Goal: Task Accomplishment & Management: Complete application form

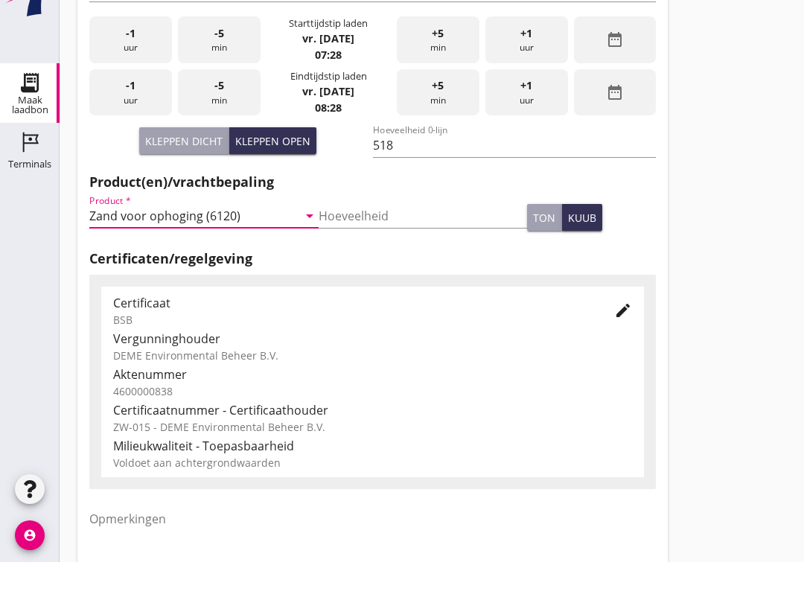
scroll to position [473, 0]
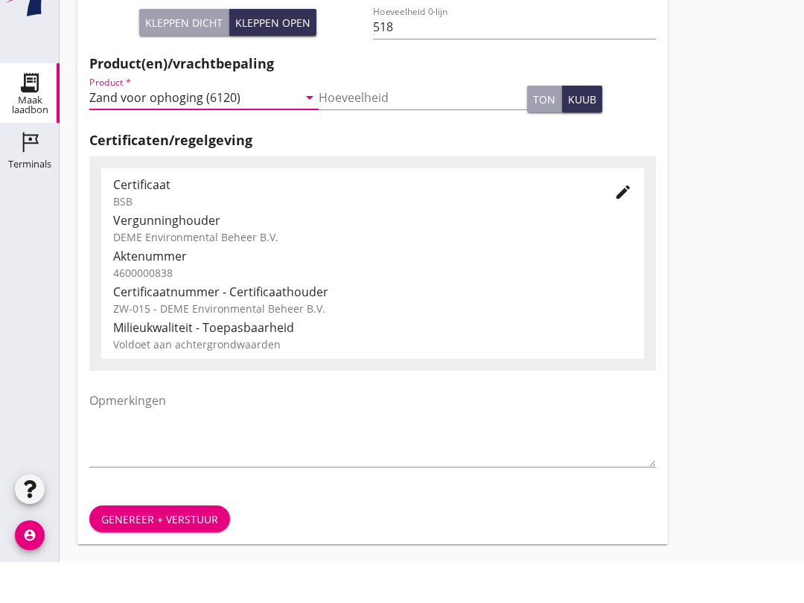
click at [178, 552] on div "Genereer + verstuur" at bounding box center [159, 560] width 117 height 16
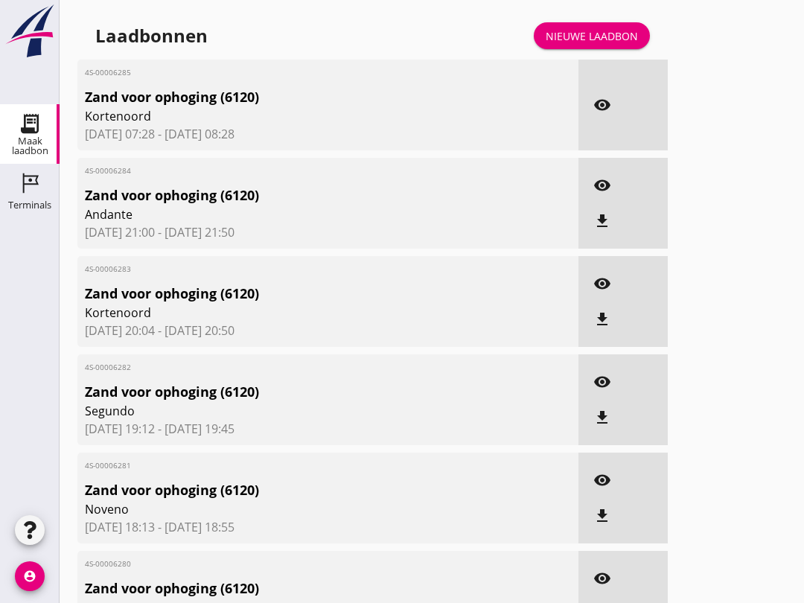
click at [612, 40] on link "Nieuwe laadbon" at bounding box center [591, 35] width 116 height 27
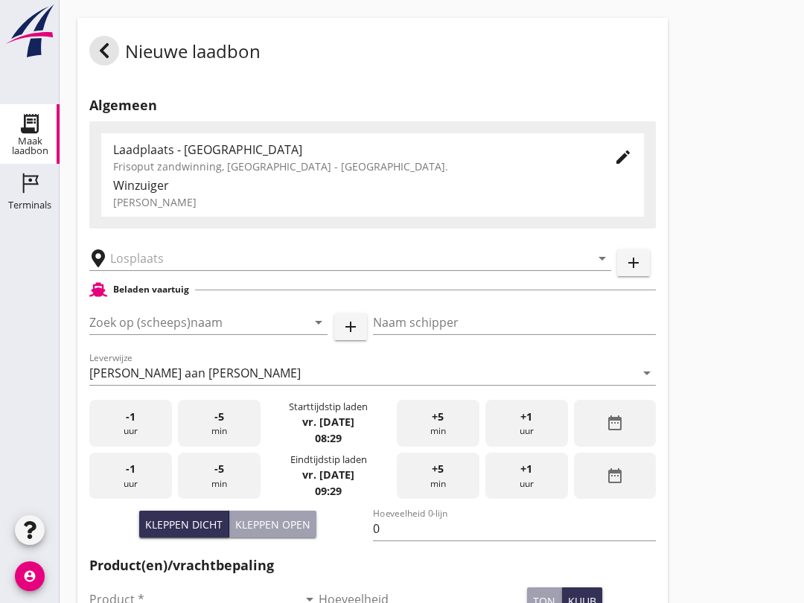
click at [158, 333] on input "Zoek op (scheeps)naam" at bounding box center [187, 322] width 196 height 24
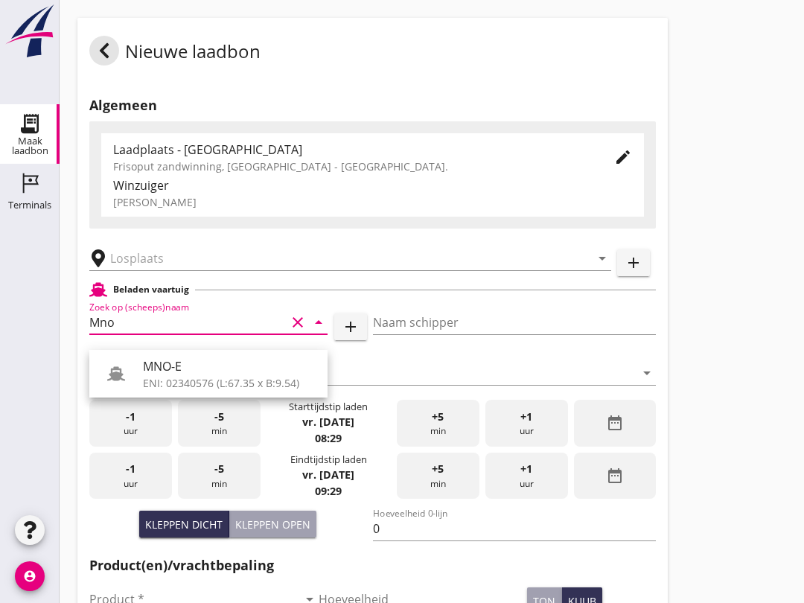
click at [245, 370] on div "MNO-E" at bounding box center [229, 366] width 173 height 18
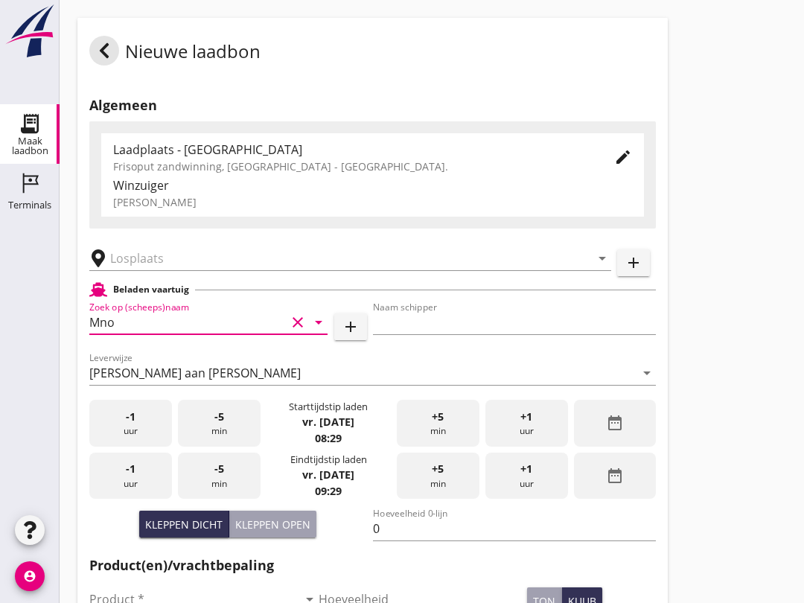
type input "MNO-E"
type input "[PERSON_NAME]"
type input "761"
click at [185, 266] on input "text" at bounding box center [339, 258] width 459 height 24
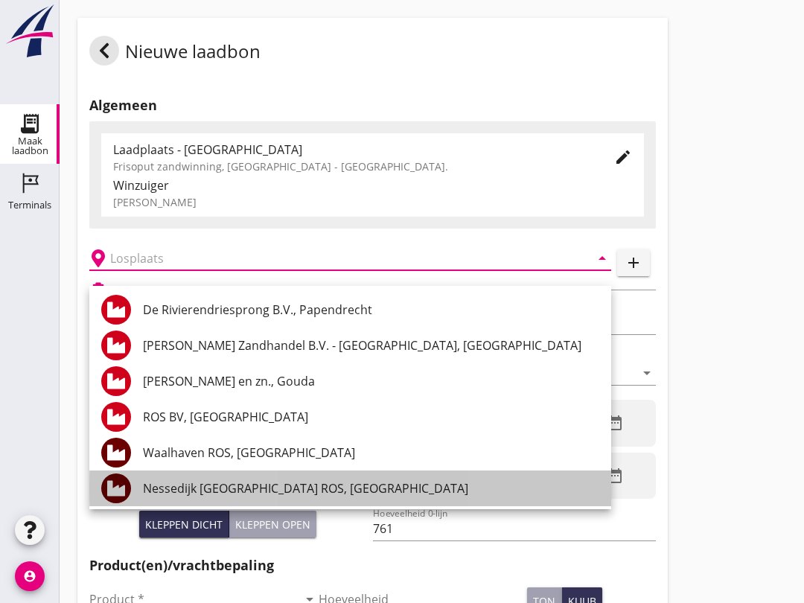
click at [195, 496] on div "Nessedijk [GEOGRAPHIC_DATA] ROS, [GEOGRAPHIC_DATA]" at bounding box center [371, 488] width 456 height 18
type input "Nessedijk [GEOGRAPHIC_DATA] ROS, [GEOGRAPHIC_DATA]"
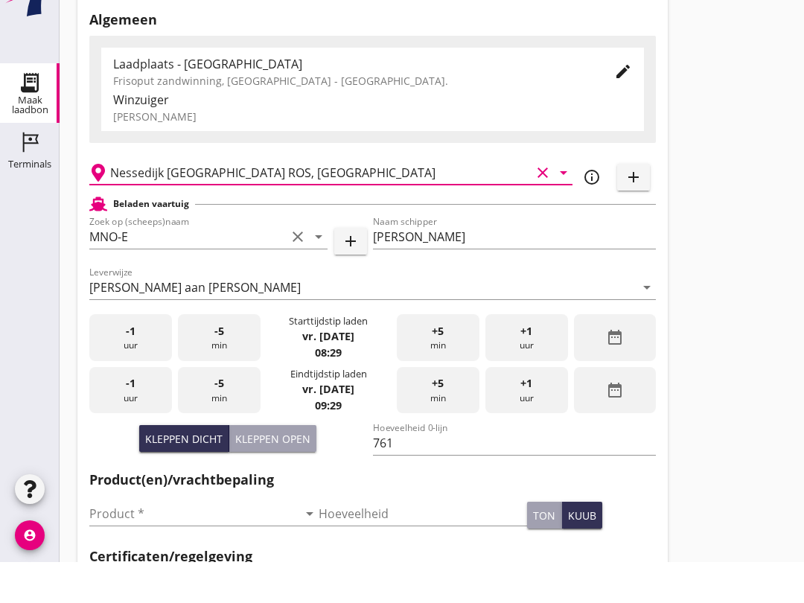
scroll to position [49, 0]
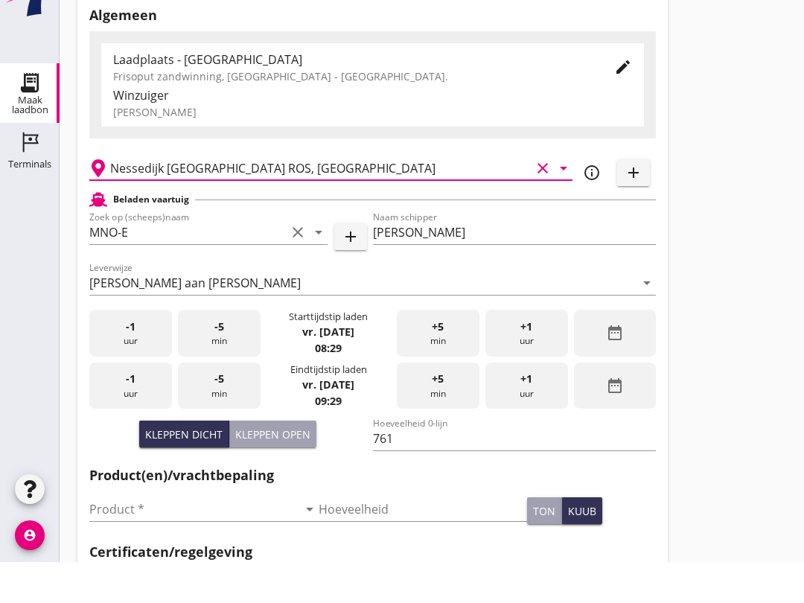
click at [124, 538] on input "Product *" at bounding box center [193, 550] width 208 height 24
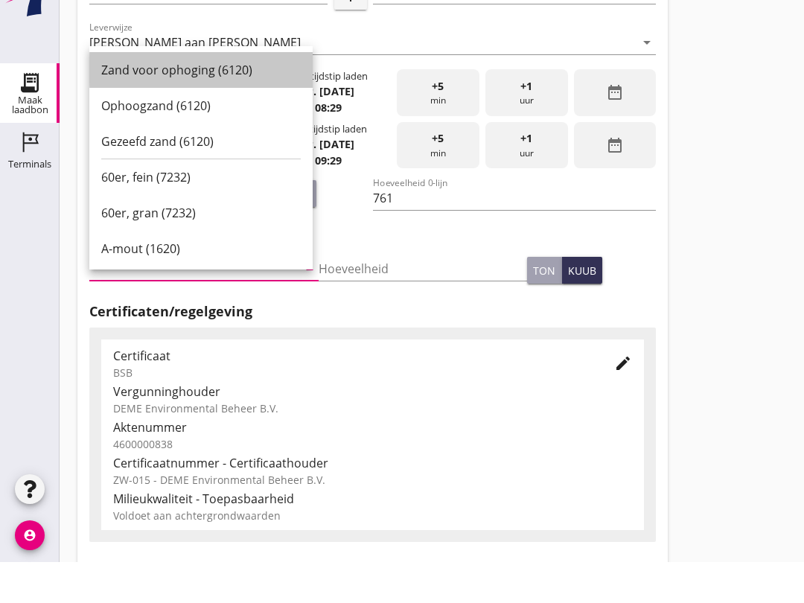
click at [121, 102] on div "Zand voor ophoging (6120)" at bounding box center [200, 111] width 199 height 18
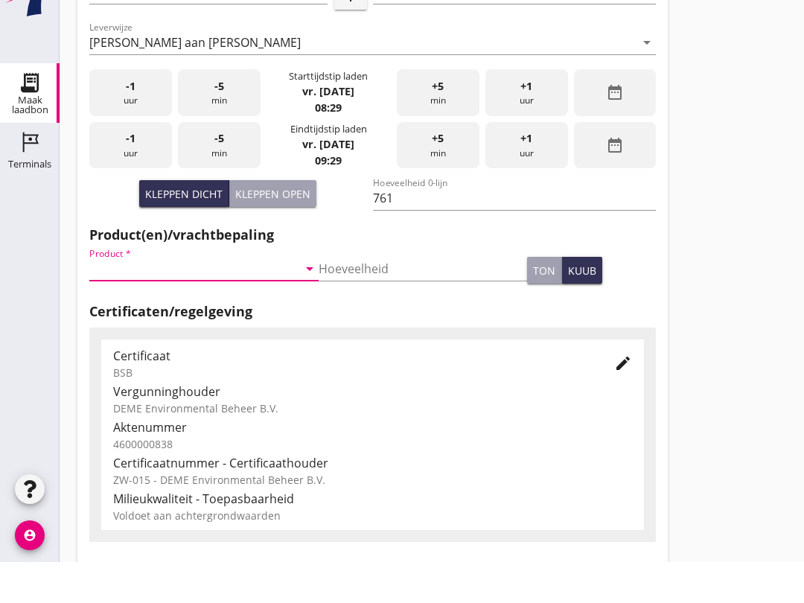
type input "Zand voor ophoging (6120)"
click at [435, 227] on input "761" at bounding box center [514, 239] width 283 height 24
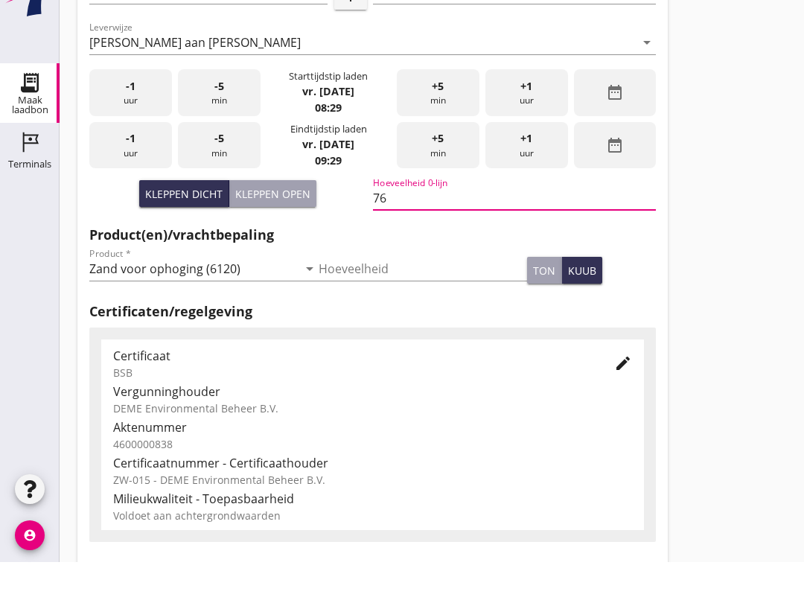
type input "7"
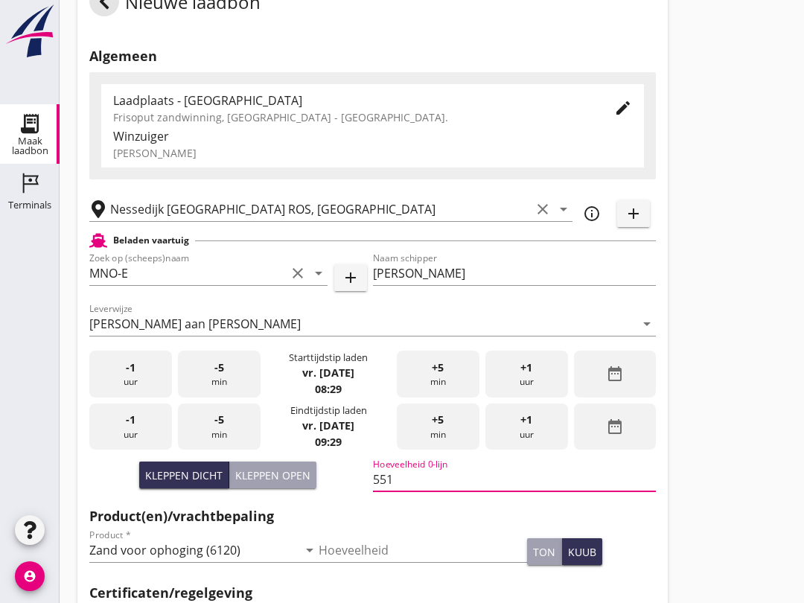
scroll to position [0, 0]
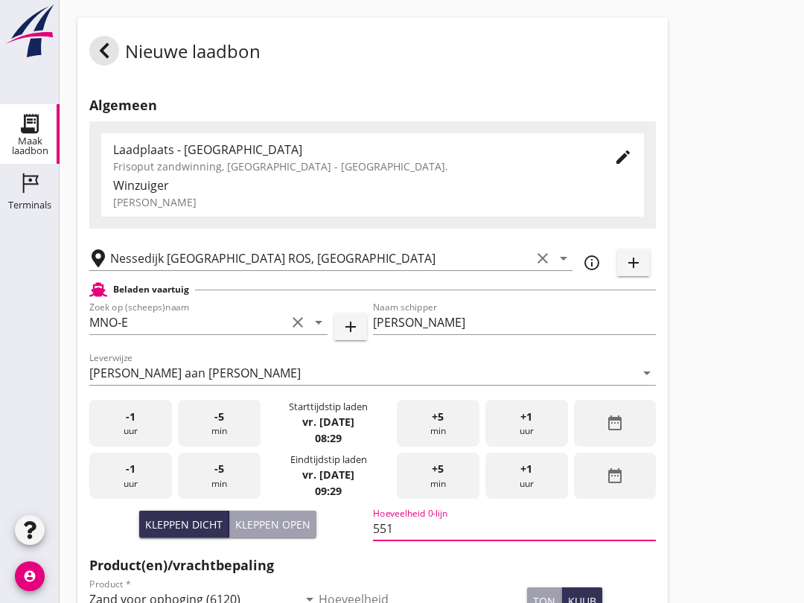
type input "551"
click at [744, 411] on div "Nieuwe laadbon Algemeen Laadplaats - [GEOGRAPHIC_DATA] Frisoput zandwinning, [G…" at bounding box center [432, 531] width 744 height 1063
click at [347, 266] on input "Nessedijk [GEOGRAPHIC_DATA] ROS, [GEOGRAPHIC_DATA]" at bounding box center [320, 258] width 420 height 24
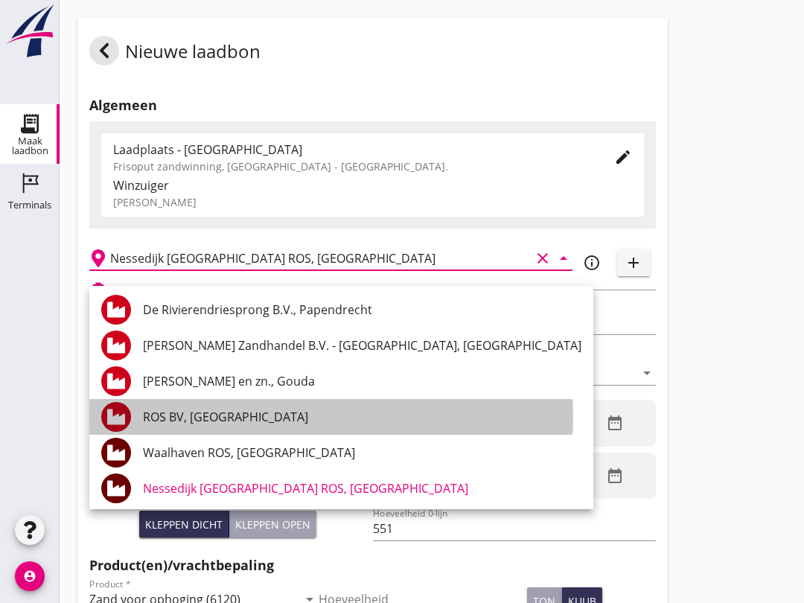
click at [278, 408] on div "ROS BV, [GEOGRAPHIC_DATA]" at bounding box center [362, 417] width 438 height 18
type input "ROS BV, [GEOGRAPHIC_DATA]"
